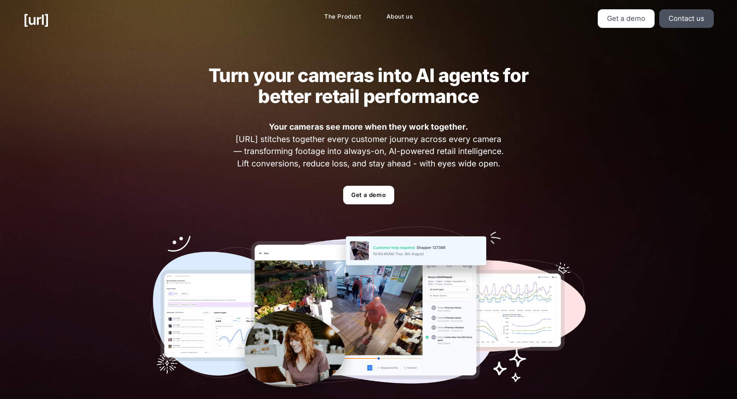
click at [75, 125] on div "Turn your cameras into AI agents for better retail performance Your cameras see…" at bounding box center [368, 234] width 737 height 390
drag, startPoint x: 94, startPoint y: 118, endPoint x: 77, endPoint y: 105, distance: 21.0
click at [77, 105] on div "Turn your cameras into AI agents for better retail performance Your cameras see…" at bounding box center [368, 234] width 737 height 390
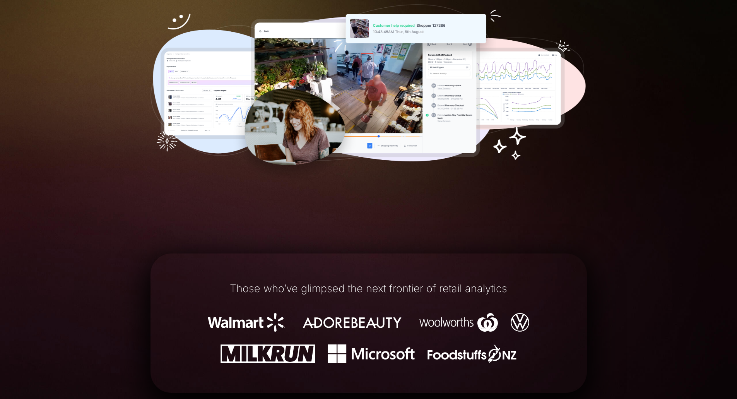
scroll to position [232, 0]
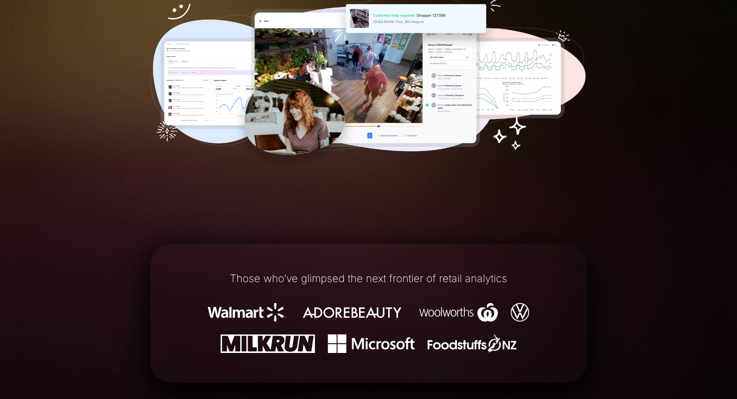
click at [78, 120] on div "Turn your cameras into AI agents for better retail performance Your cameras see…" at bounding box center [368, 2] width 737 height 390
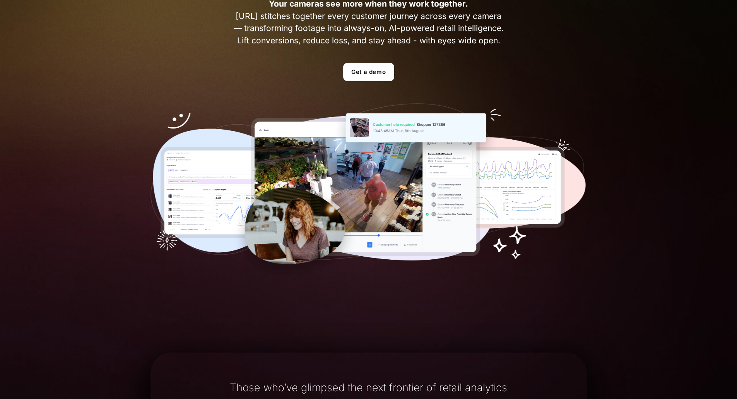
scroll to position [116, 0]
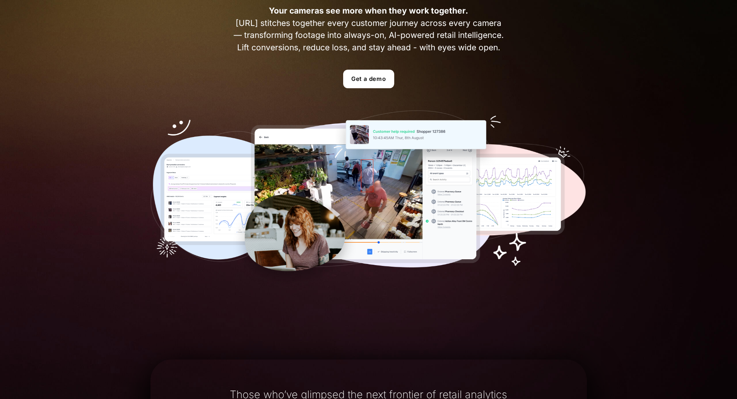
click at [95, 118] on div "Turn your cameras into AI agents for better retail performance Your cameras see…" at bounding box center [368, 118] width 737 height 390
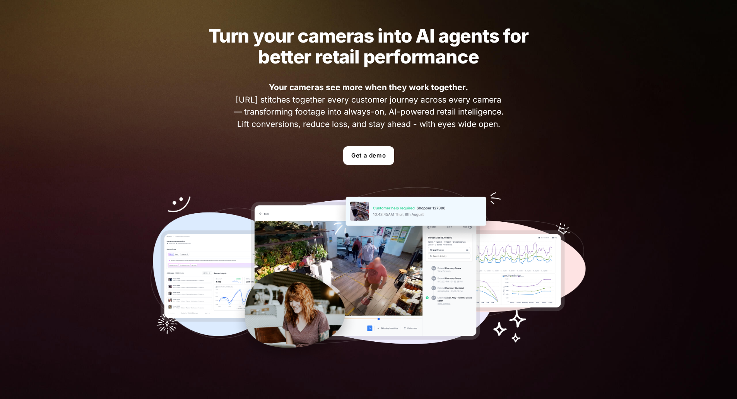
scroll to position [39, 0]
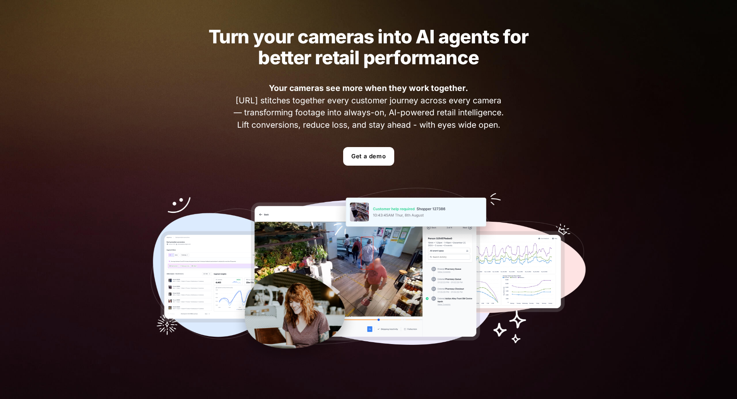
click at [95, 118] on div "Turn your cameras into AI agents for better retail performance Your cameras see…" at bounding box center [368, 196] width 737 height 390
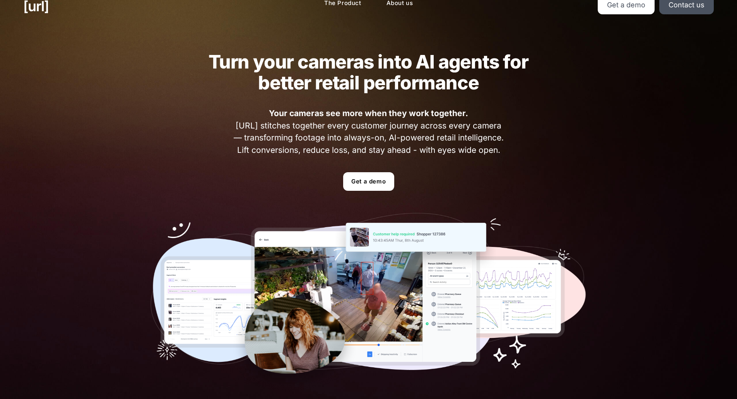
scroll to position [0, 0]
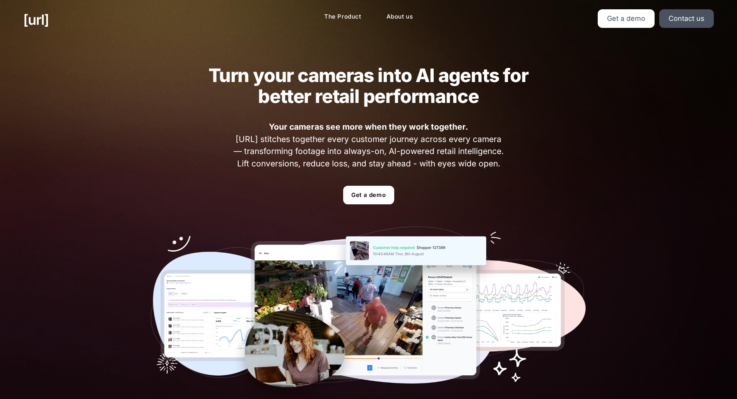
click at [125, 100] on div "Turn your cameras into AI agents for better retail performance Your cameras see…" at bounding box center [368, 234] width 737 height 390
click at [128, 99] on div "Turn your cameras into AI agents for better retail performance Your cameras see…" at bounding box center [368, 234] width 483 height 390
drag, startPoint x: 81, startPoint y: 105, endPoint x: 70, endPoint y: 86, distance: 21.9
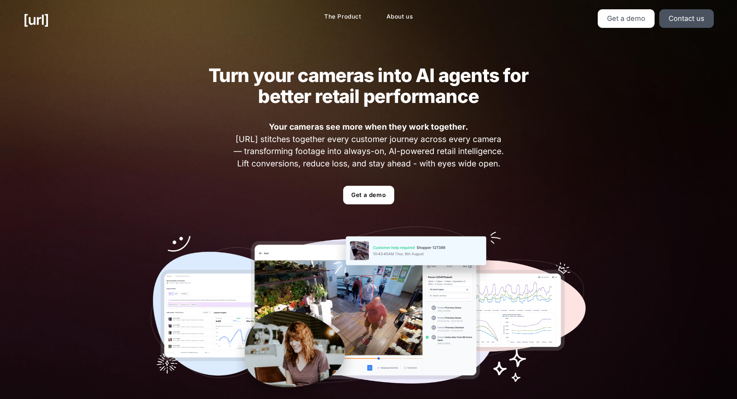
click at [70, 86] on div "Turn your cameras into AI agents for better retail performance Your cameras see…" at bounding box center [368, 234] width 737 height 390
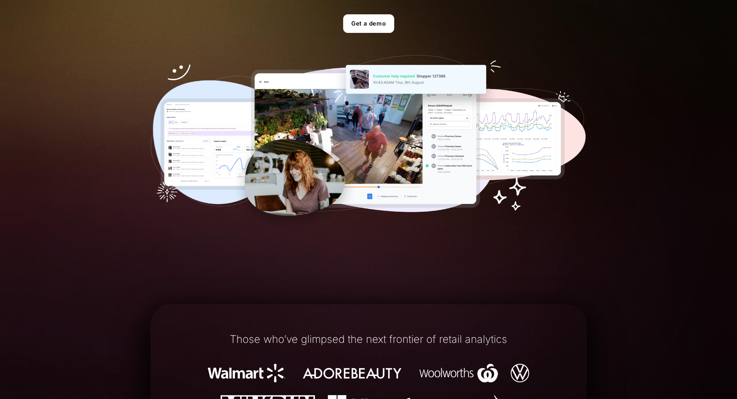
scroll to position [193, 0]
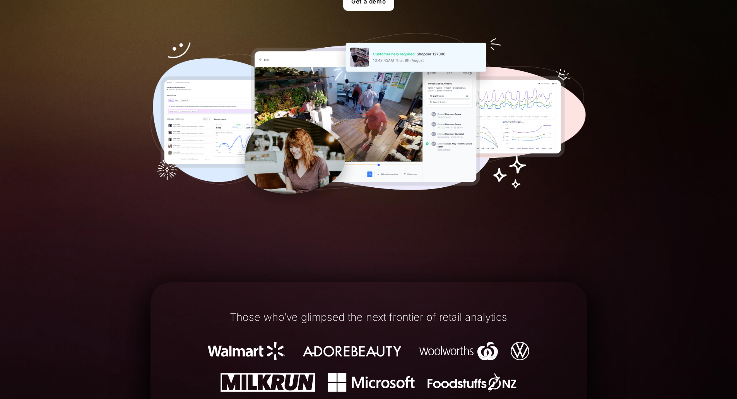
click at [70, 86] on div "Turn your cameras into AI agents for better retail performance Your cameras see…" at bounding box center [368, 41] width 737 height 390
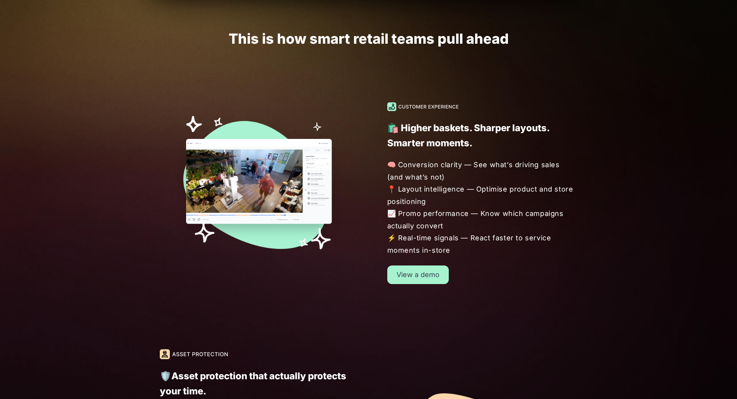
scroll to position [735, 0]
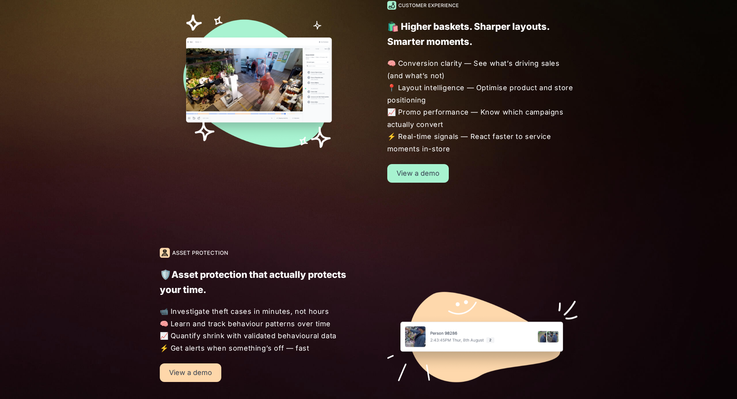
click at [70, 86] on div "🛍️ Higher baskets. Sharper layouts. Smarter moments. 🧠 Conversion clarity — See…" at bounding box center [368, 91] width 737 height 247
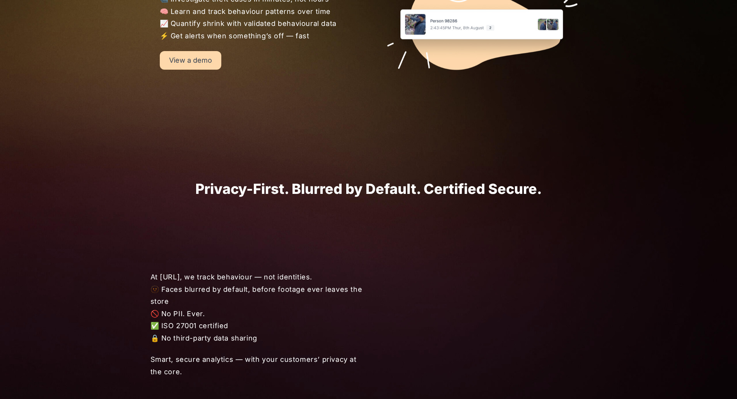
scroll to position [1083, 0]
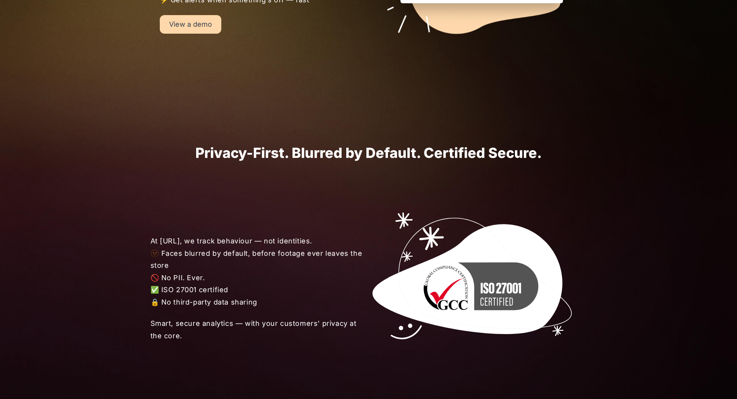
drag, startPoint x: 71, startPoint y: 101, endPoint x: 52, endPoint y: 94, distance: 20.3
click at [52, 94] on div "[URL] The Product About us Get a demo Contact us Turn your cameras into AI agen…" at bounding box center [368, 117] width 737 height 2401
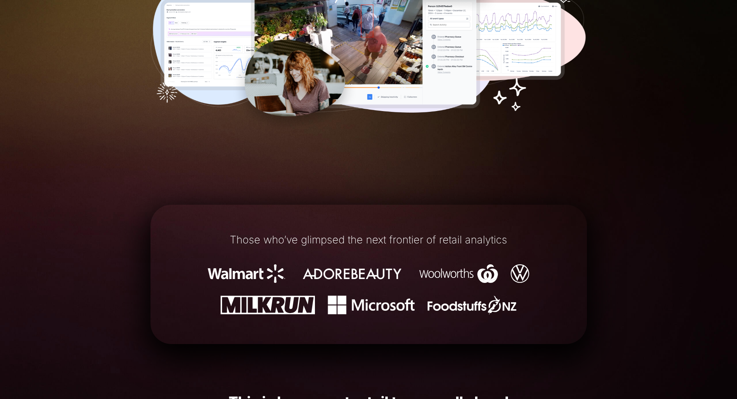
scroll to position [0, 0]
